Goal: Check status

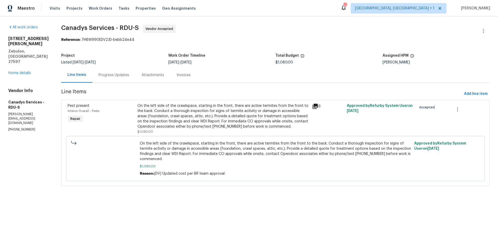
click at [122, 74] on div "Progress Updates" at bounding box center [114, 74] width 31 height 5
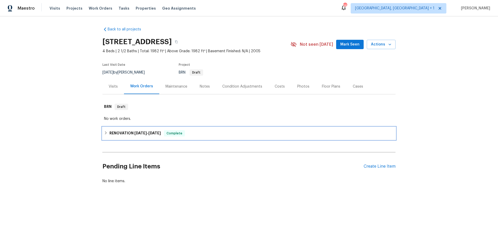
click at [216, 136] on div "RENOVATION 7/31/25 - 8/12/25 Complete" at bounding box center [249, 133] width 290 height 6
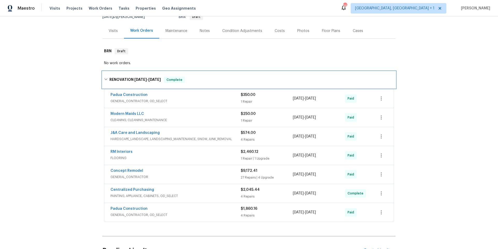
scroll to position [57, 0]
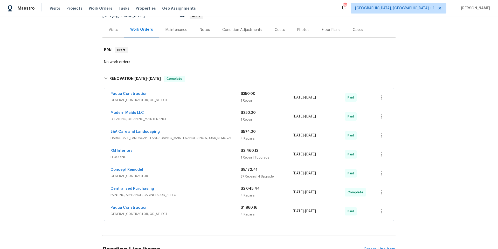
click at [196, 209] on div "Padua Construction" at bounding box center [176, 208] width 130 height 6
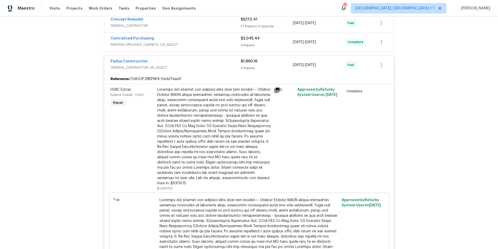
scroll to position [216, 0]
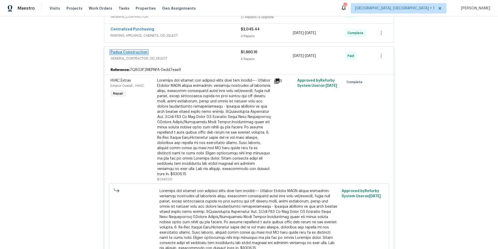
click at [129, 51] on link "Padua Construction" at bounding box center [129, 52] width 37 height 4
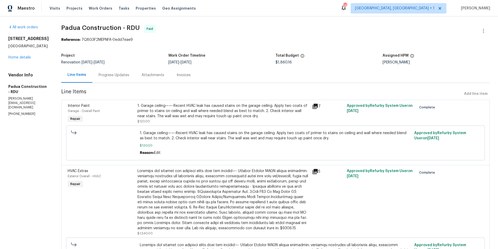
click at [108, 76] on div "Progress Updates" at bounding box center [114, 74] width 31 height 5
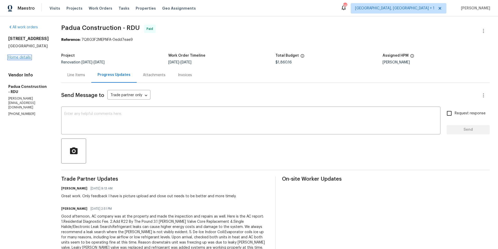
click at [19, 59] on link "Home details" at bounding box center [19, 58] width 23 height 4
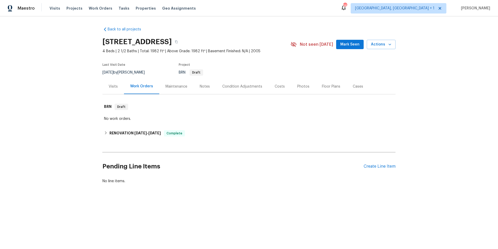
click at [243, 87] on div "Condition Adjustments" at bounding box center [242, 86] width 40 height 5
